Goal: Task Accomplishment & Management: Complete application form

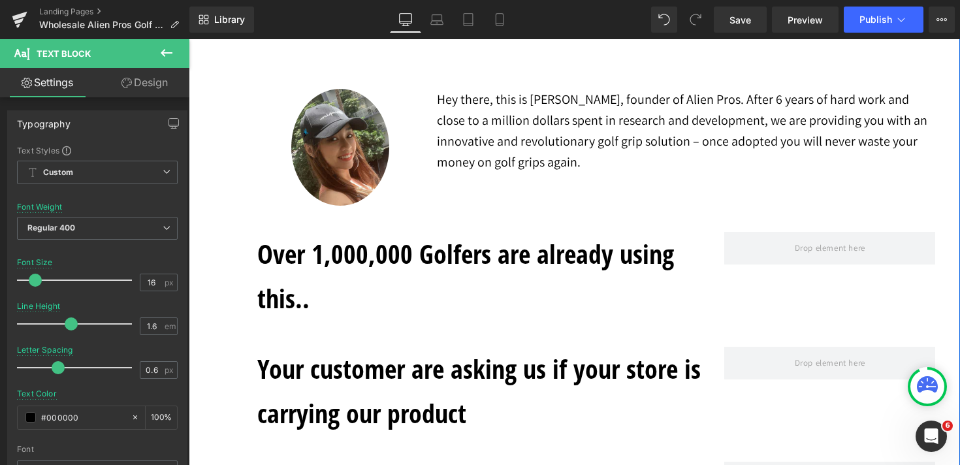
scroll to position [2088, 0]
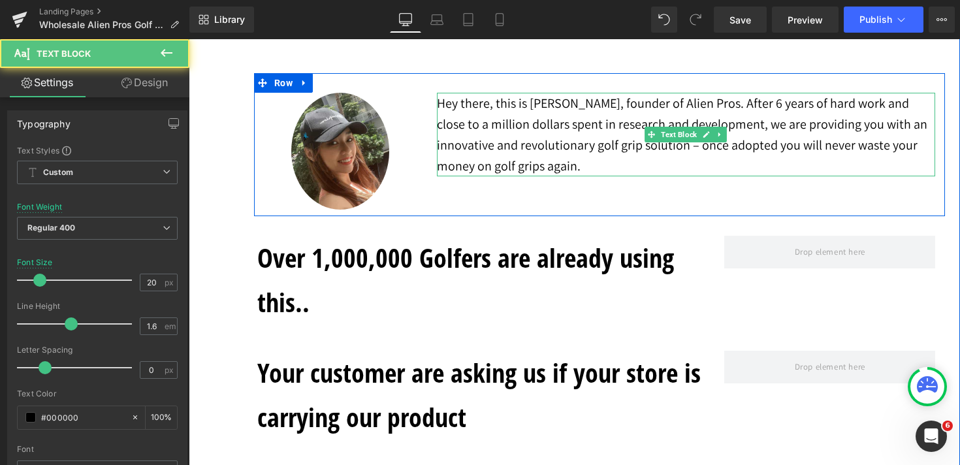
click at [580, 170] on p "Hey there, this is [PERSON_NAME], founder of Alien Pros. After 6 years of hard …" at bounding box center [686, 135] width 499 height 84
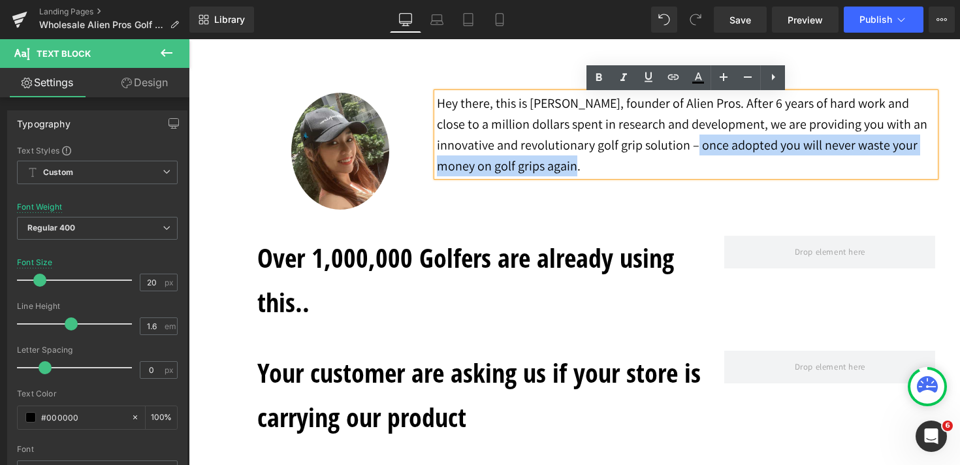
drag, startPoint x: 597, startPoint y: 171, endPoint x: 698, endPoint y: 143, distance: 104.4
click at [698, 143] on p "Hey there, this is [PERSON_NAME], founder of Alien Pros. After 6 years of hard …" at bounding box center [686, 135] width 499 height 84
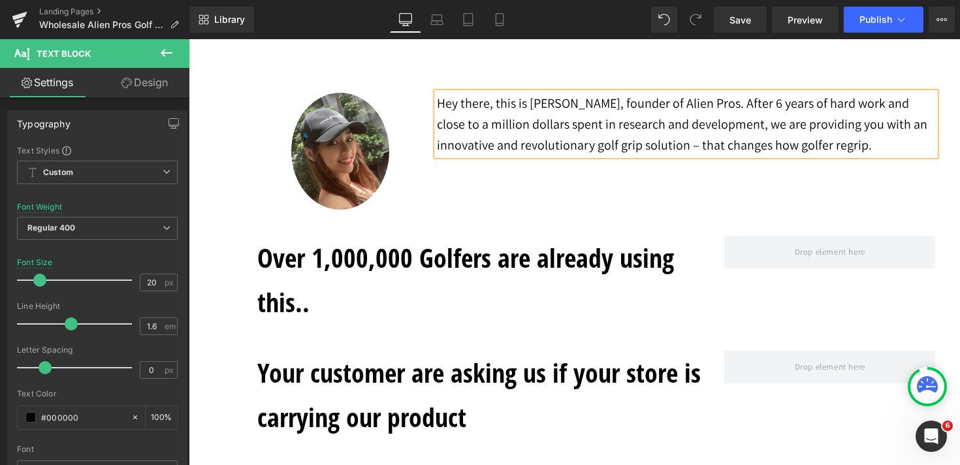
click at [723, 151] on p "Hey there, this is [PERSON_NAME], founder of Alien Pros. After 6 years of hard …" at bounding box center [686, 124] width 499 height 63
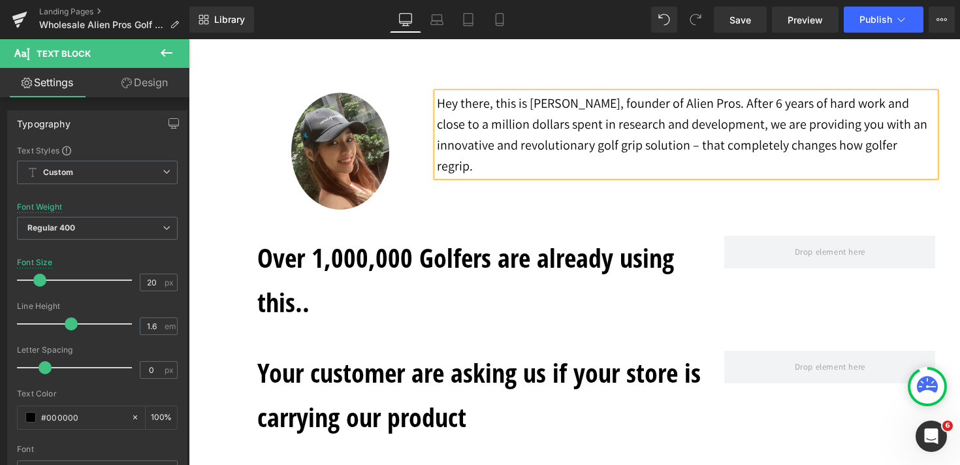
click at [829, 153] on p "Hey there, this is [PERSON_NAME], founder of Alien Pros. After 6 years of hard …" at bounding box center [686, 135] width 499 height 84
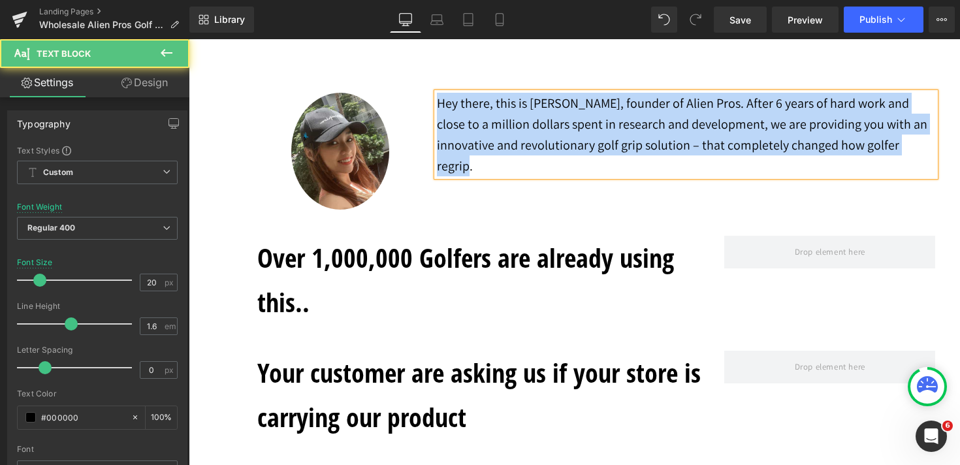
drag, startPoint x: 932, startPoint y: 152, endPoint x: 424, endPoint y: 113, distance: 508.9
click at [424, 113] on div "Image Hey there, this is [PERSON_NAME], founder of Alien Pros. After 6 years of…" at bounding box center [599, 144] width 691 height 142
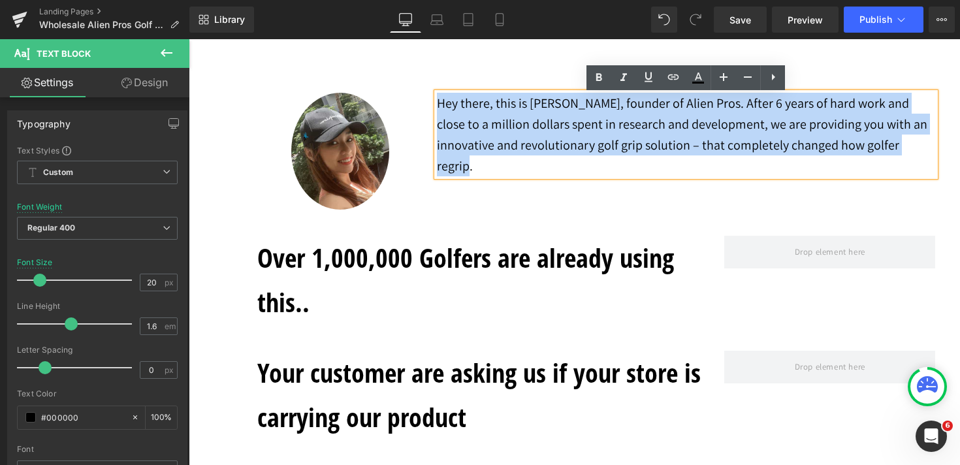
copy p "Hey there, this is [PERSON_NAME], founder of Alien Pros. After 6 years of hard …"
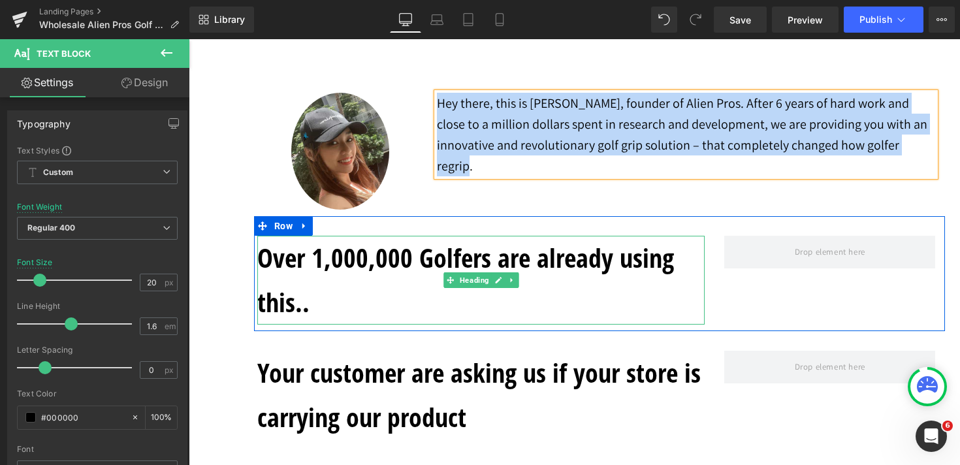
click at [321, 304] on h1 "Over 1,000,000 Golfers are already using this.." at bounding box center [480, 280] width 447 height 89
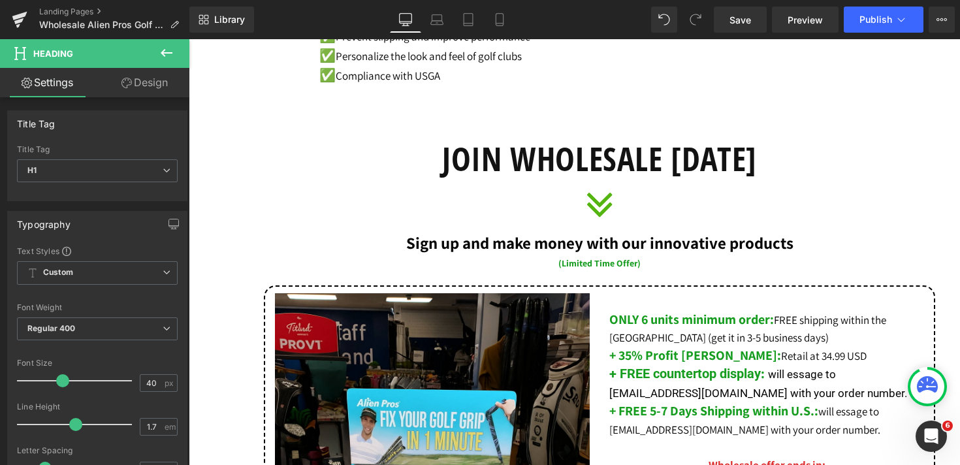
scroll to position [490, 0]
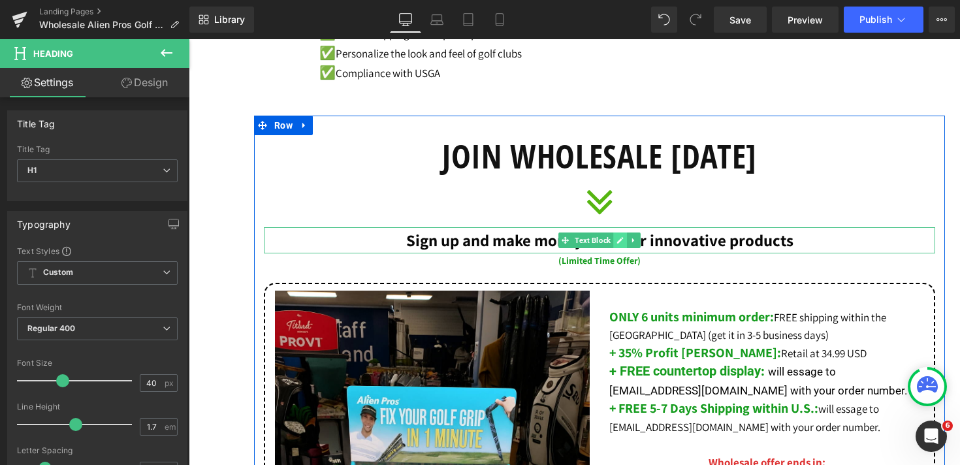
click at [616, 247] on link at bounding box center [620, 240] width 14 height 16
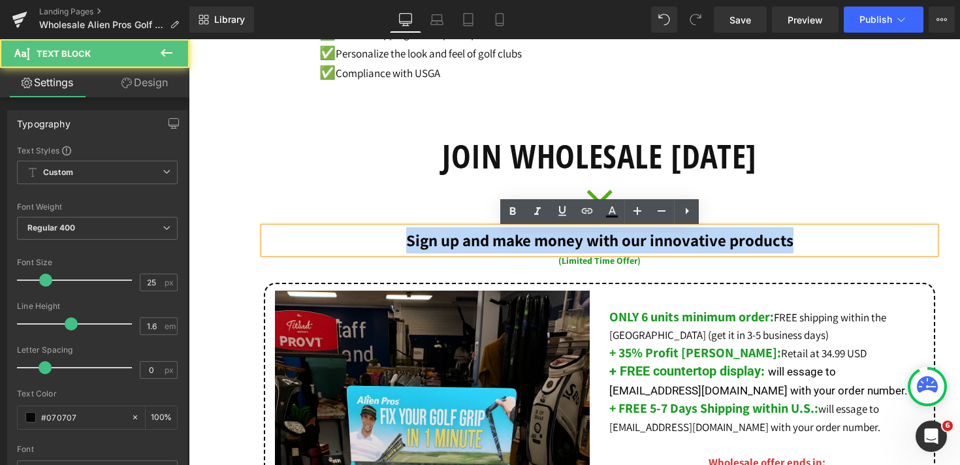
drag, startPoint x: 800, startPoint y: 244, endPoint x: 336, endPoint y: 244, distance: 463.6
click at [336, 244] on p "Sign up and make money with our innovative products" at bounding box center [599, 240] width 671 height 26
copy strong "Sign up and make money with our innovative products"
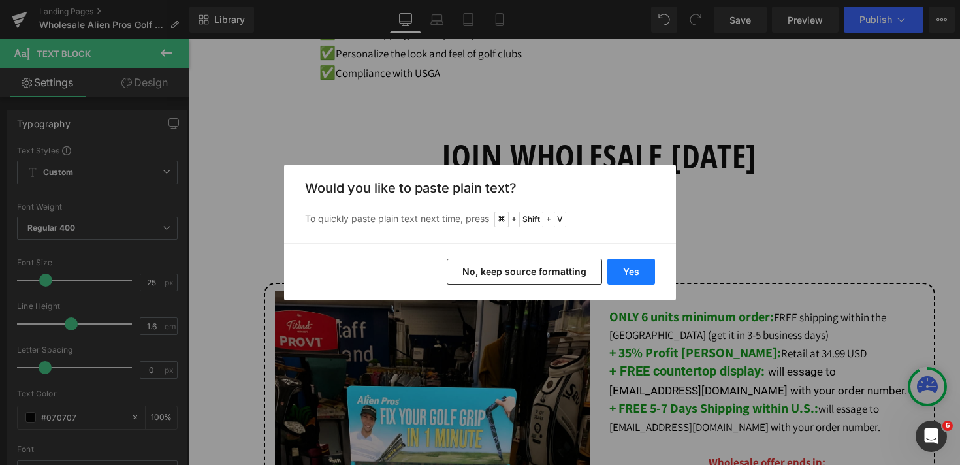
click at [626, 276] on button "Yes" at bounding box center [631, 272] width 48 height 26
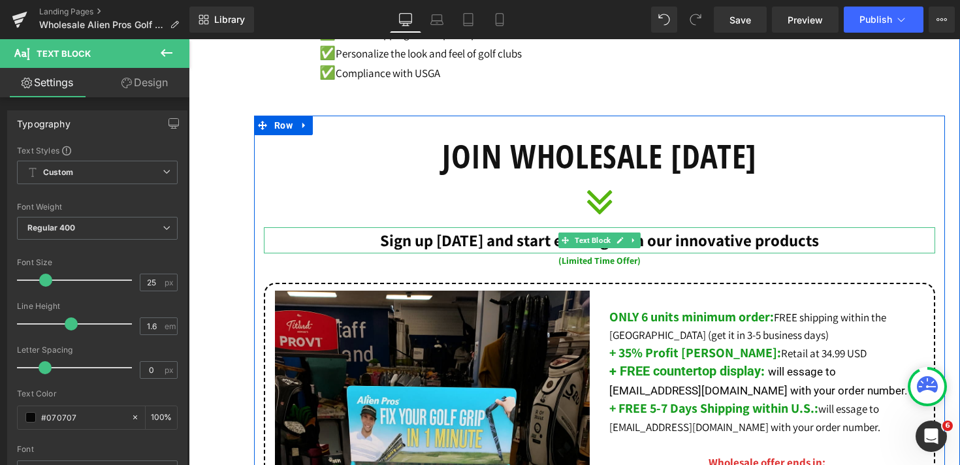
click at [481, 247] on b "Sign up [DATE] and start earning with our innovative products" at bounding box center [599, 240] width 439 height 22
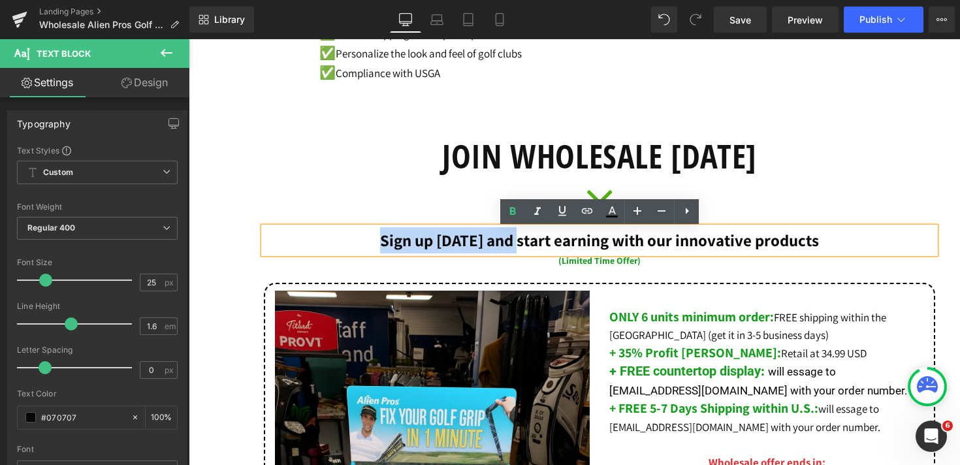
drag, startPoint x: 522, startPoint y: 246, endPoint x: 383, endPoint y: 244, distance: 139.8
click at [383, 244] on p "Sign up [DATE] and start earning with our innovative products" at bounding box center [599, 240] width 671 height 26
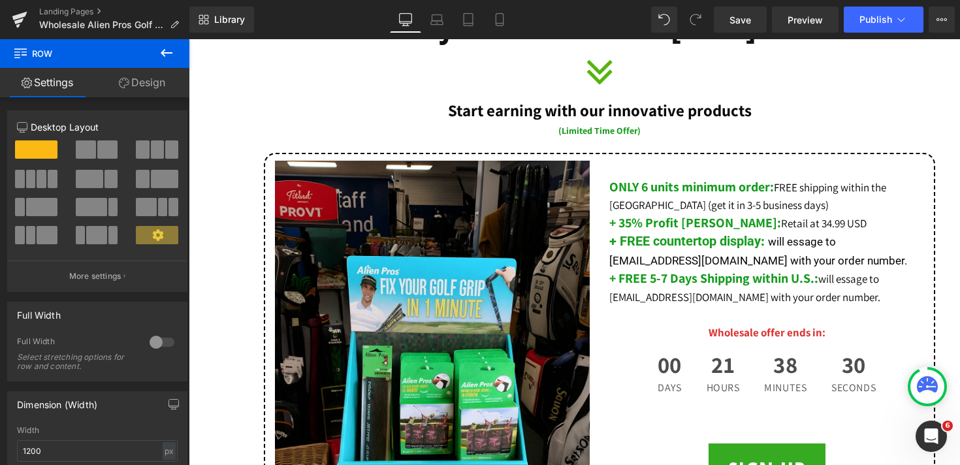
scroll to position [667, 0]
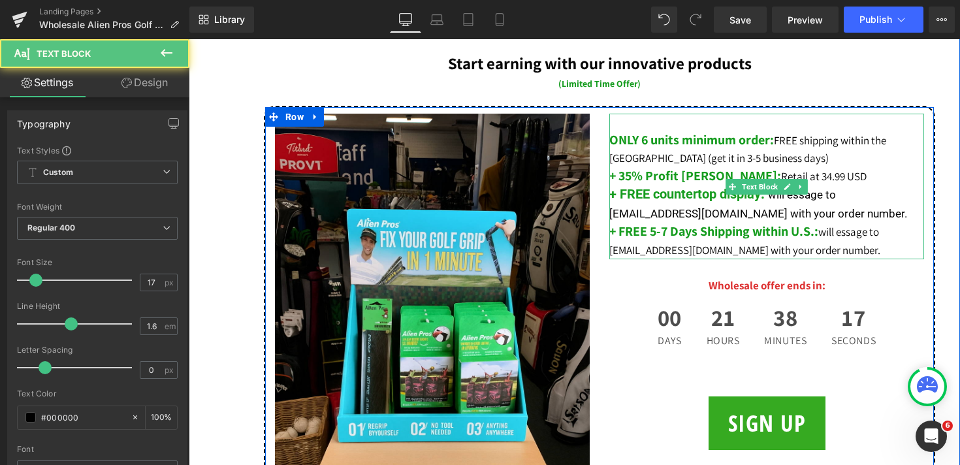
click at [761, 202] on font "+ FREE countertop display" at bounding box center [684, 194] width 151 height 16
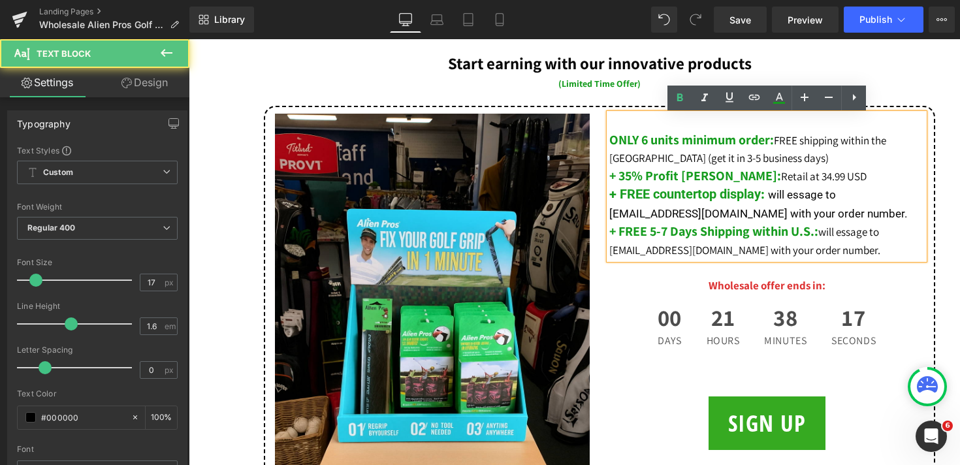
click at [763, 202] on b "+ FREE countertop display :" at bounding box center [686, 193] width 155 height 17
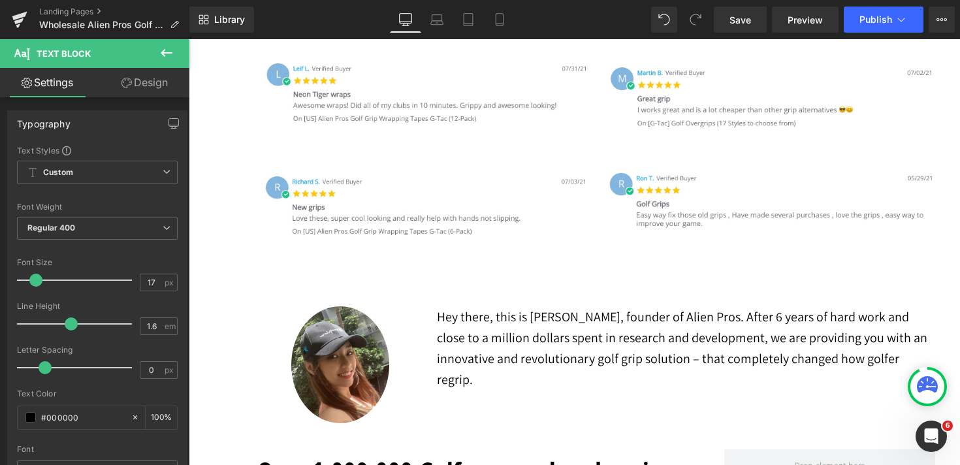
scroll to position [1879, 0]
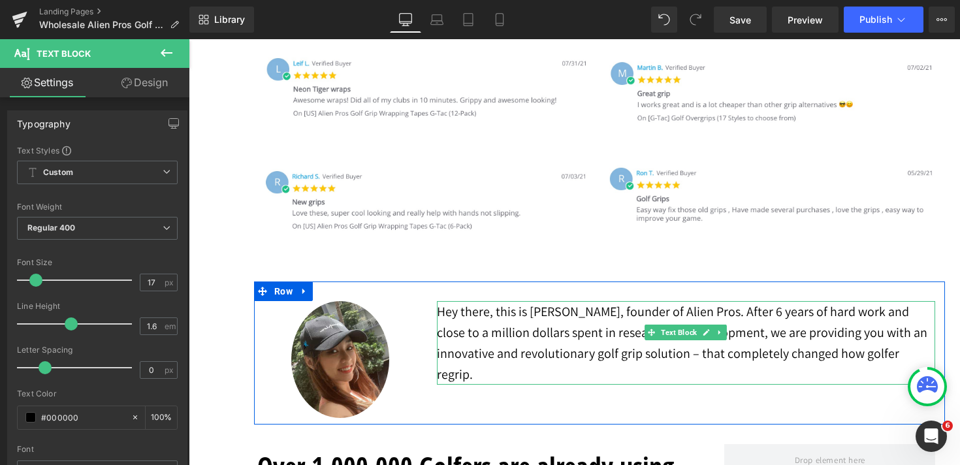
click at [727, 362] on p "Hey there, this is [PERSON_NAME], founder of Alien Pros. After 6 years of hard …" at bounding box center [686, 343] width 499 height 84
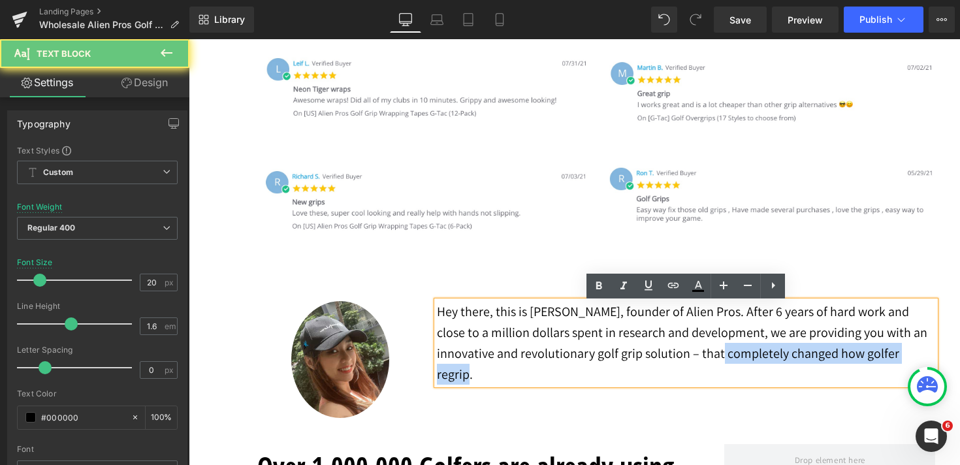
drag, startPoint x: 722, startPoint y: 358, endPoint x: 959, endPoint y: 355, distance: 237.7
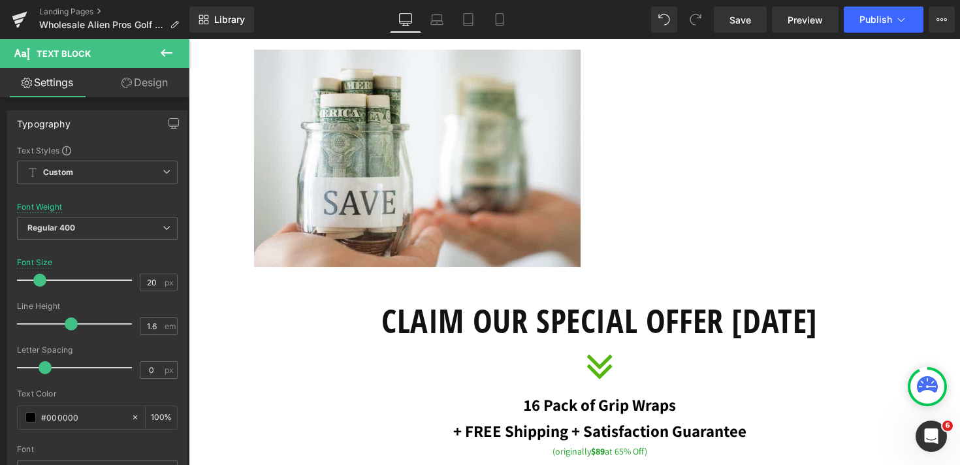
scroll to position [6334, 0]
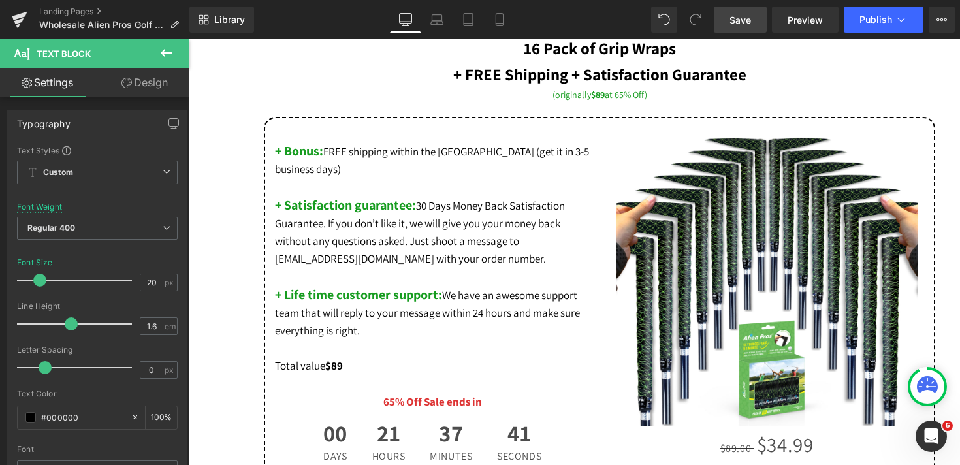
click at [750, 22] on span "Save" at bounding box center [740, 20] width 22 height 14
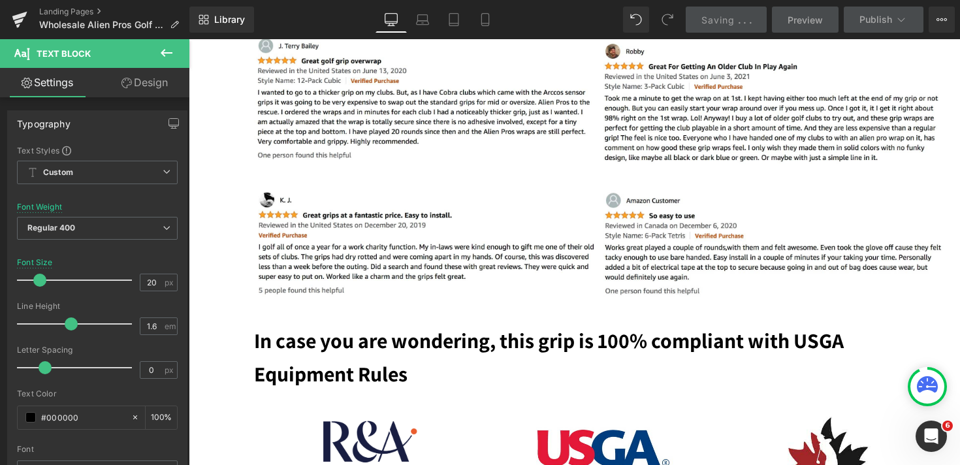
scroll to position [8374, 0]
